Goal: Check status: Check status

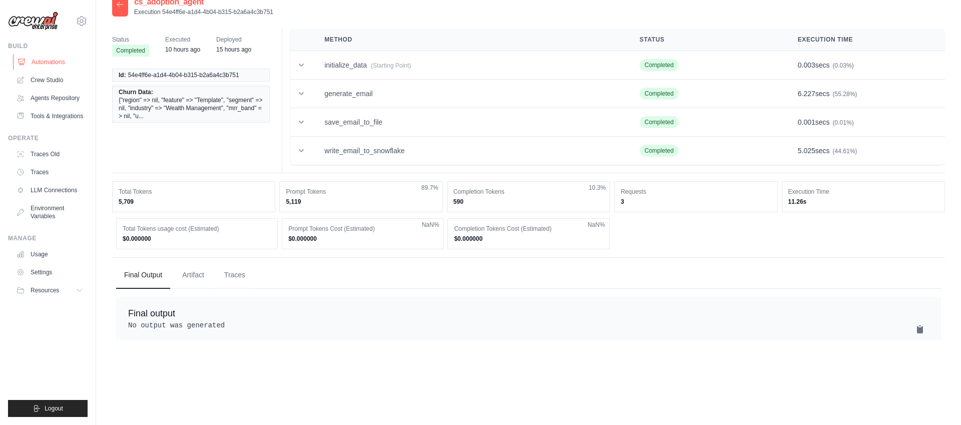
click at [50, 61] on link "Automations" at bounding box center [51, 62] width 76 height 16
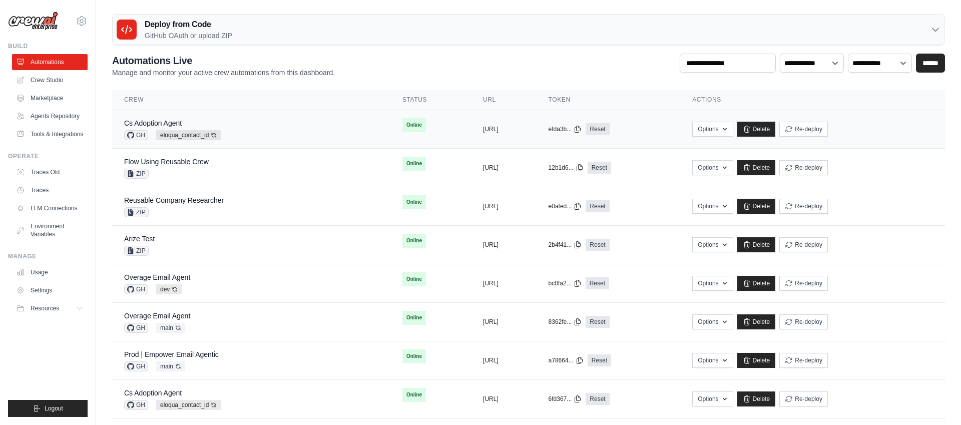
click at [274, 123] on div "Cs Adoption Agent GH eloqua_contact_id Auto-deploy enabled" at bounding box center [251, 129] width 254 height 22
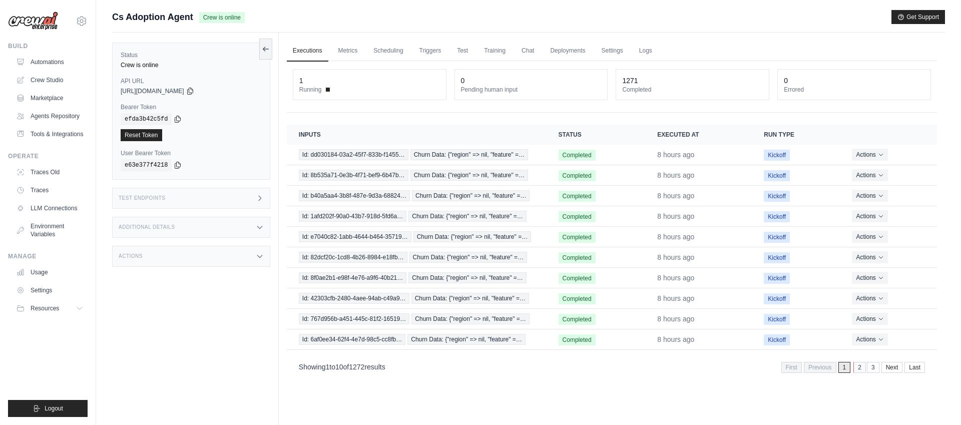
click at [859, 365] on link "2" at bounding box center [860, 367] width 13 height 11
click at [861, 372] on link "3" at bounding box center [860, 367] width 13 height 11
click at [861, 370] on link "4" at bounding box center [860, 367] width 13 height 11
click at [864, 369] on link "5" at bounding box center [860, 367] width 13 height 11
click at [515, 114] on div "**********" at bounding box center [612, 220] width 650 height 318
